Goal: Information Seeking & Learning: Find specific fact

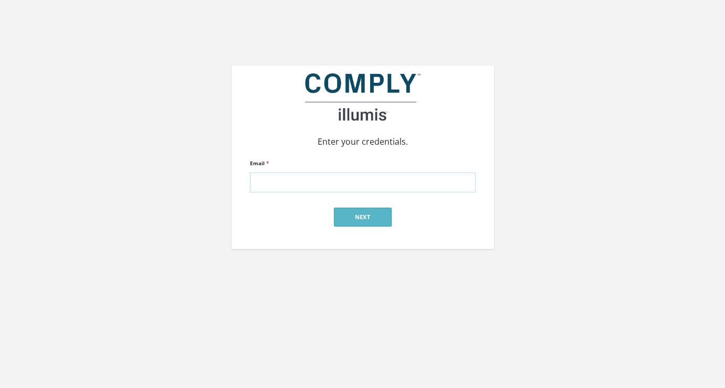
type input "alex@silverstreetstrategies.com"
click input "submit" at bounding box center [0, 0] width 0 height 0
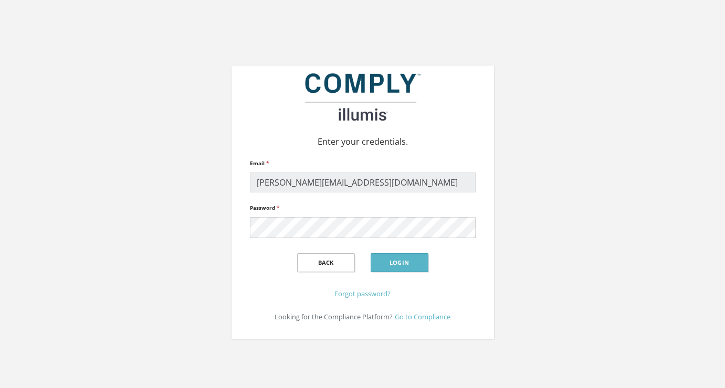
click input "submit" at bounding box center [0, 0] width 0 height 0
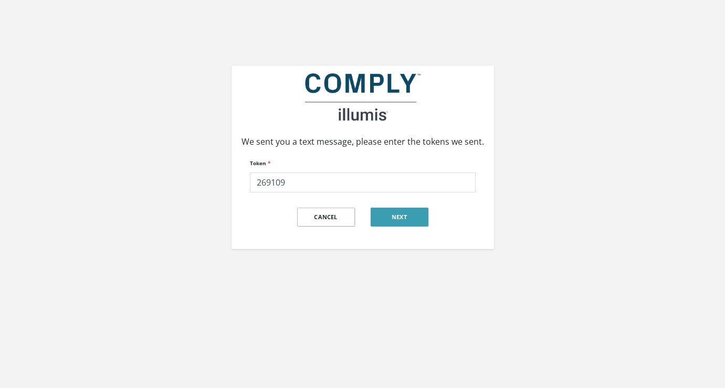
type input "269109"
click at [404, 220] on button "Next" at bounding box center [400, 217] width 58 height 19
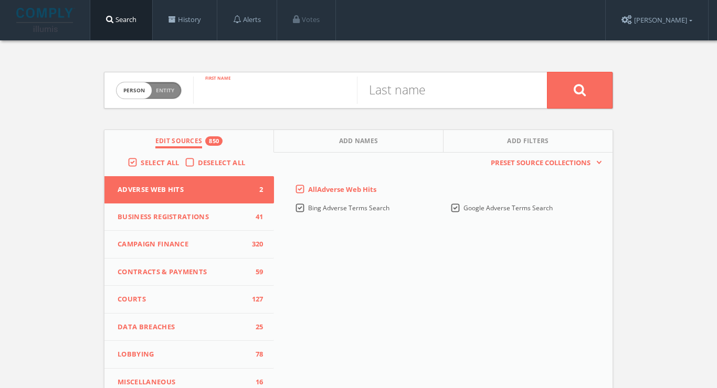
click at [291, 93] on input "text" at bounding box center [275, 90] width 164 height 27
paste input "Yusuke Komori"
drag, startPoint x: 253, startPoint y: 94, endPoint x: 327, endPoint y: 94, distance: 73.5
click at [327, 94] on input "Yusuke Komori" at bounding box center [275, 90] width 164 height 27
type input "Yusuke"
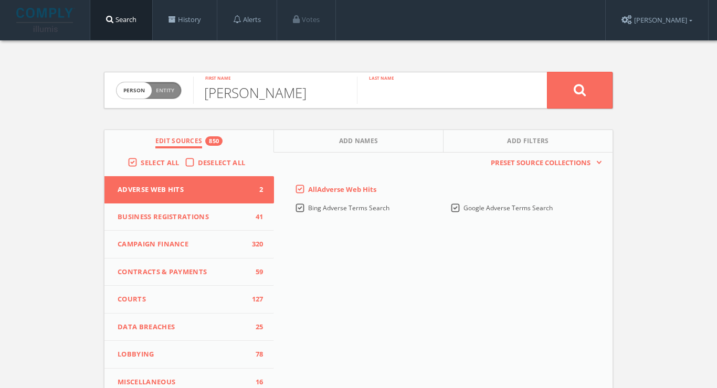
click at [467, 91] on input "text" at bounding box center [439, 90] width 164 height 27
paste input "Komori"
type input "Komori"
click at [577, 84] on icon at bounding box center [580, 89] width 13 height 13
